Goal: Check status: Check status

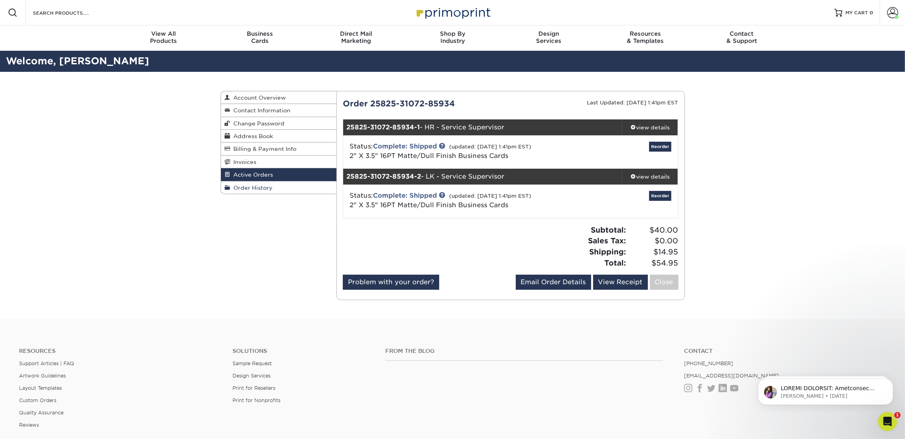
click at [286, 189] on link "Order History" at bounding box center [279, 187] width 116 height 12
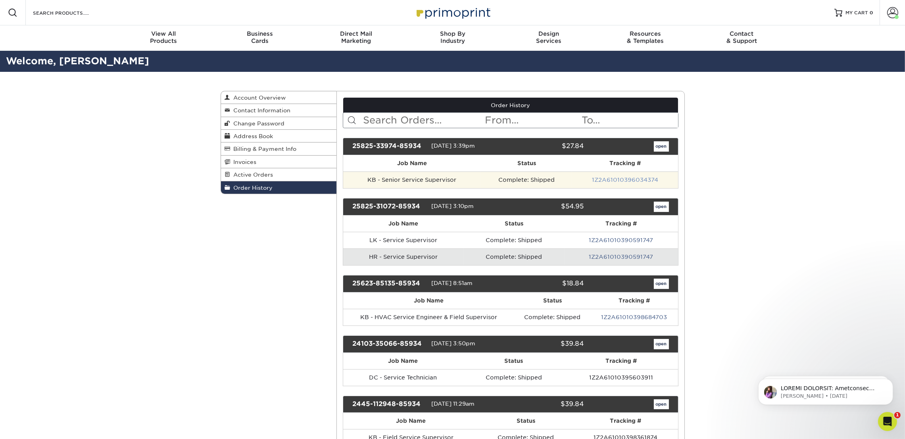
click at [624, 177] on link "1Z2A61010396034374" at bounding box center [625, 180] width 66 height 6
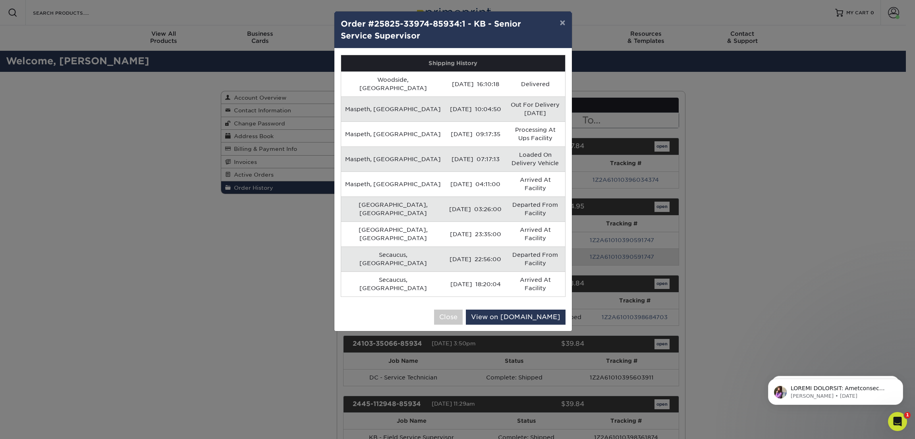
click at [278, 239] on div "× Order #25825-33974-85934:1 - KB - Senior Service Supervisor Shipping History …" at bounding box center [457, 219] width 915 height 439
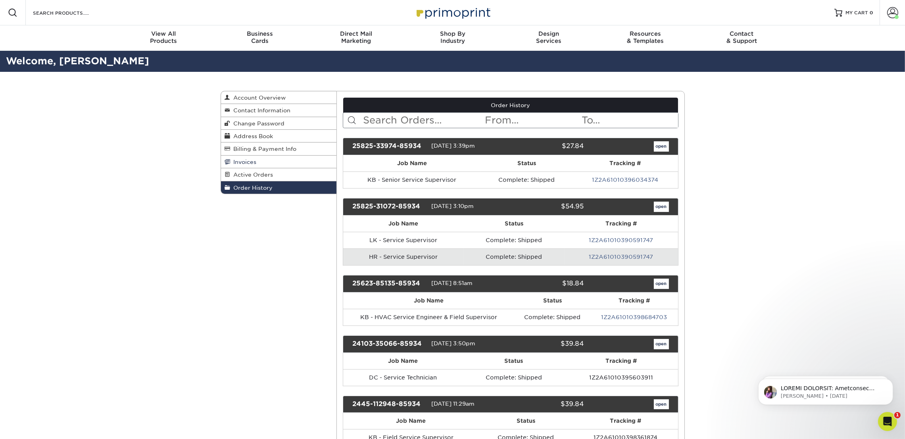
click at [259, 162] on link "Invoices" at bounding box center [279, 162] width 116 height 13
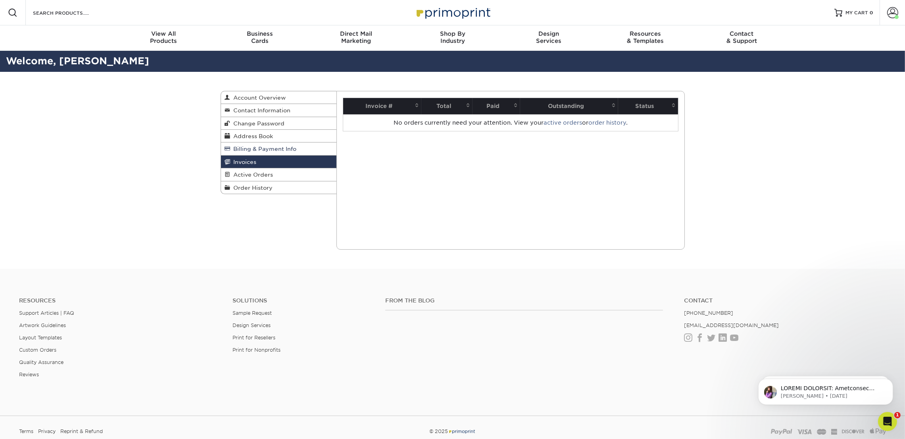
click at [268, 151] on span "Billing & Payment Info" at bounding box center [264, 149] width 66 height 6
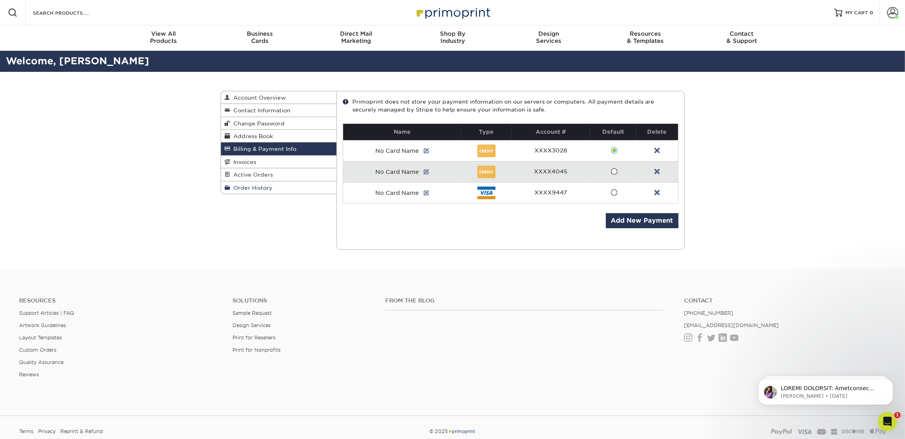
click at [248, 186] on span "Order History" at bounding box center [252, 188] width 42 height 6
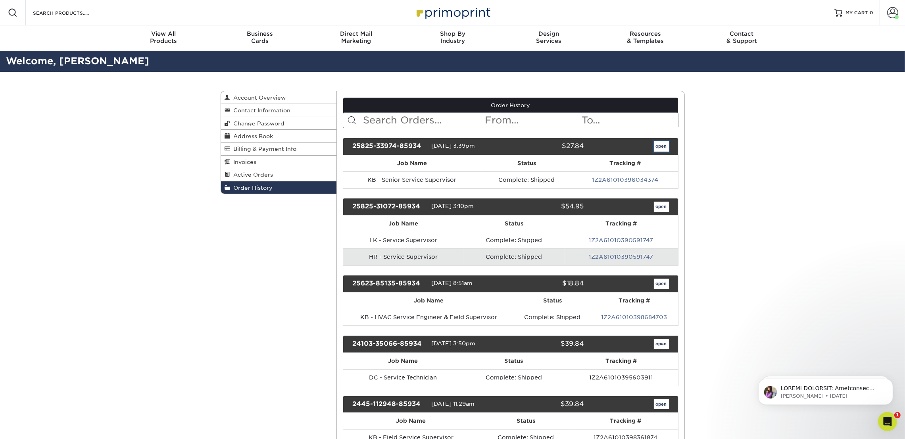
click at [659, 147] on link "open" at bounding box center [661, 146] width 15 height 10
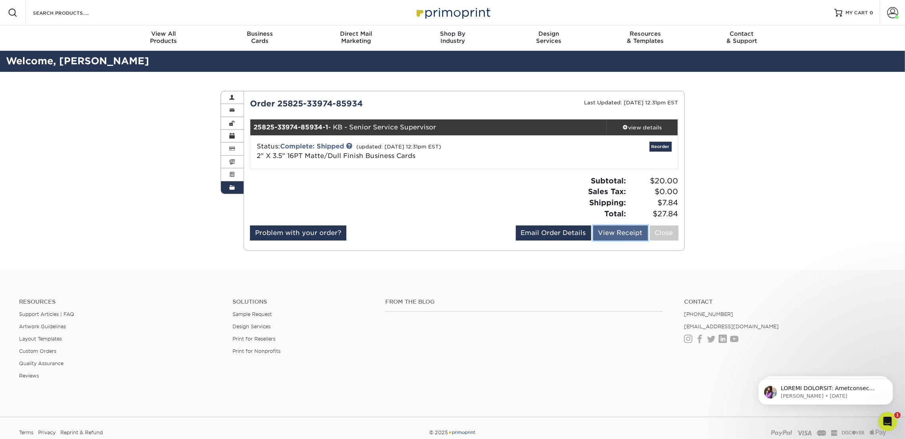
click at [623, 233] on link "View Receipt" at bounding box center [620, 232] width 55 height 15
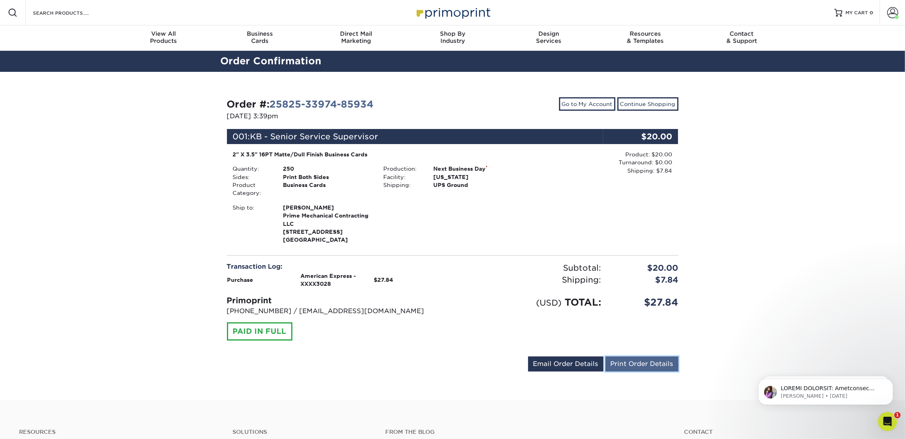
click at [639, 362] on link "Print Order Details" at bounding box center [642, 363] width 73 height 15
click at [807, 386] on p "Notification stack" at bounding box center [832, 388] width 102 height 8
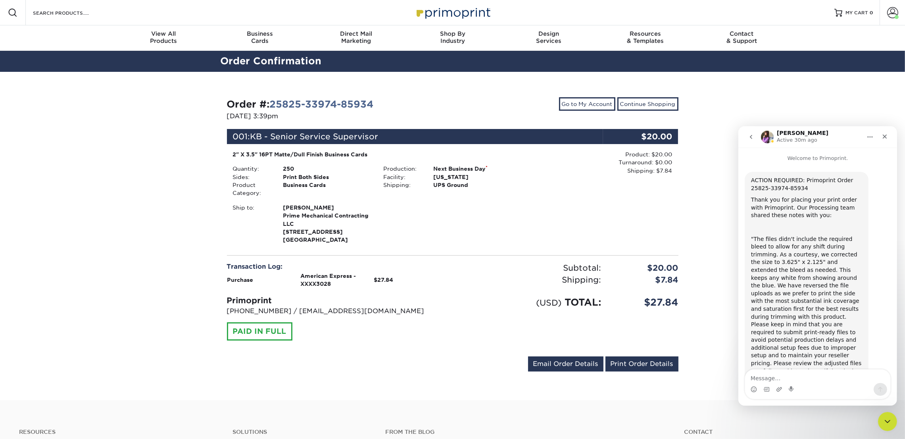
scroll to position [144, 0]
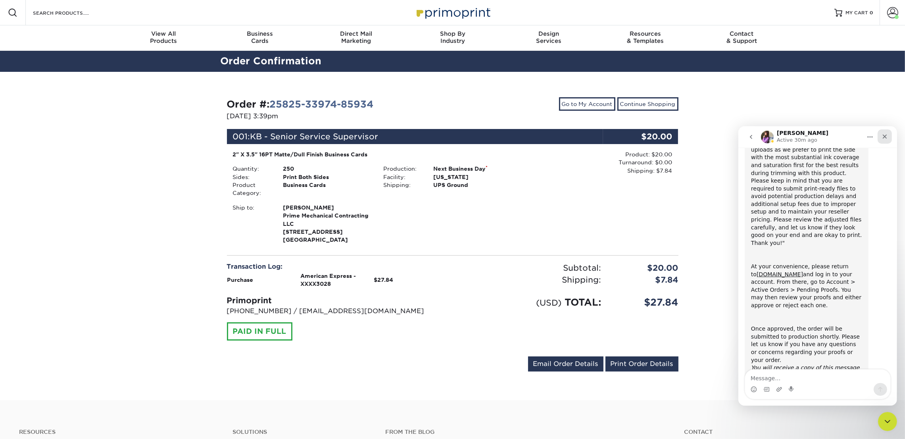
click at [884, 135] on icon "Close" at bounding box center [885, 136] width 4 height 4
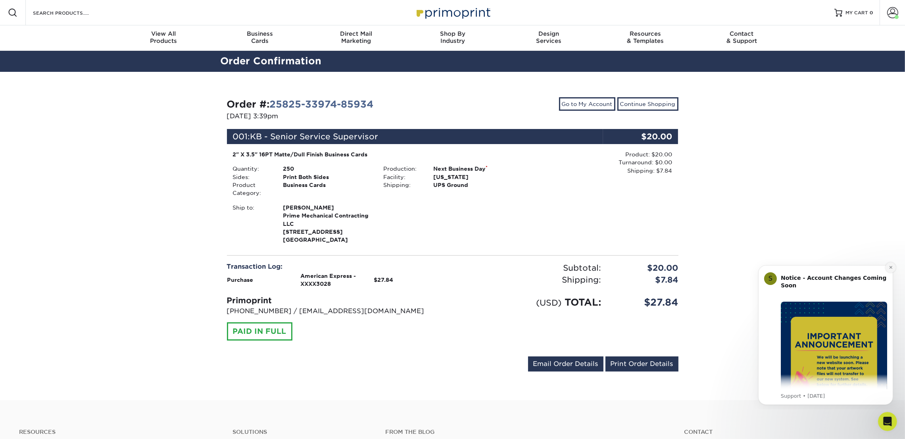
click at [889, 266] on icon "Dismiss notification" at bounding box center [891, 267] width 4 height 4
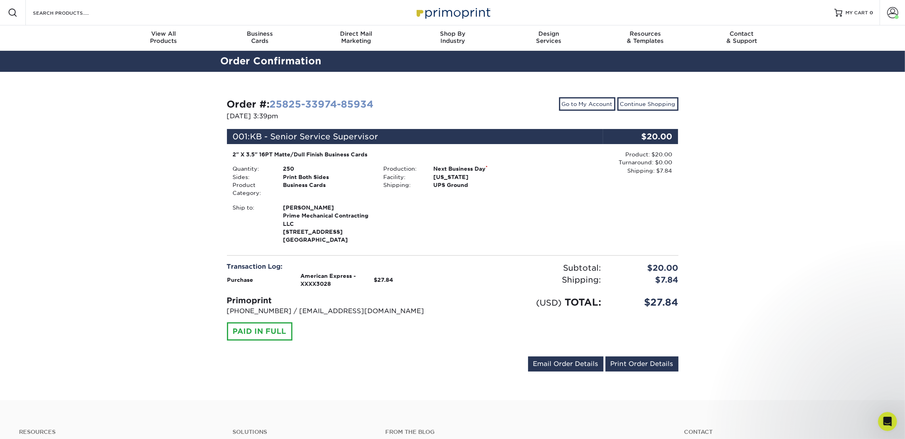
click at [306, 103] on link "25825-33974-85934" at bounding box center [322, 104] width 104 height 12
